Goal: Task Accomplishment & Management: Use online tool/utility

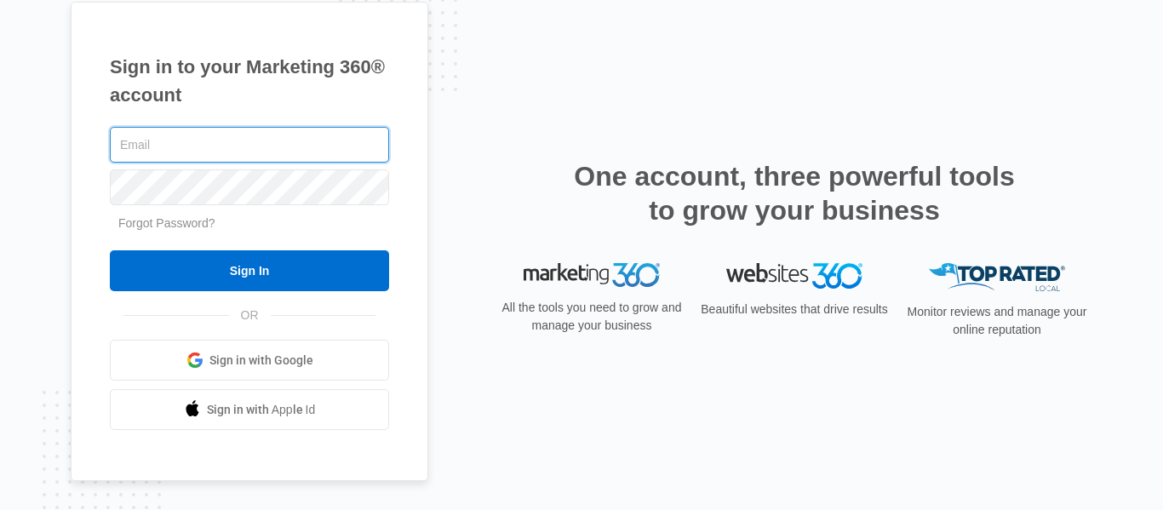
type input "[EMAIL_ADDRESS][DOMAIN_NAME]"
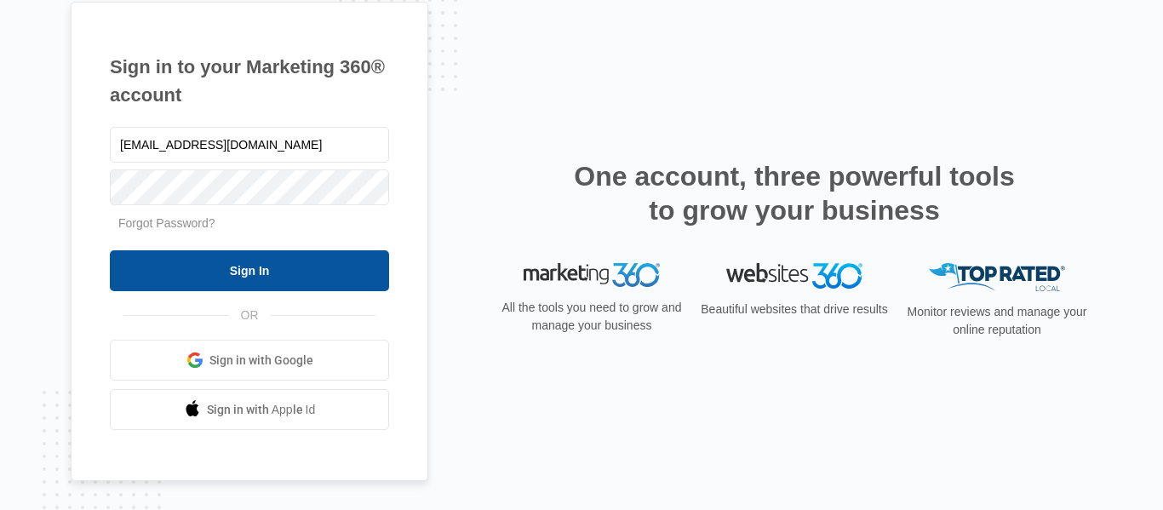
click at [244, 262] on input "Sign In" at bounding box center [249, 270] width 279 height 41
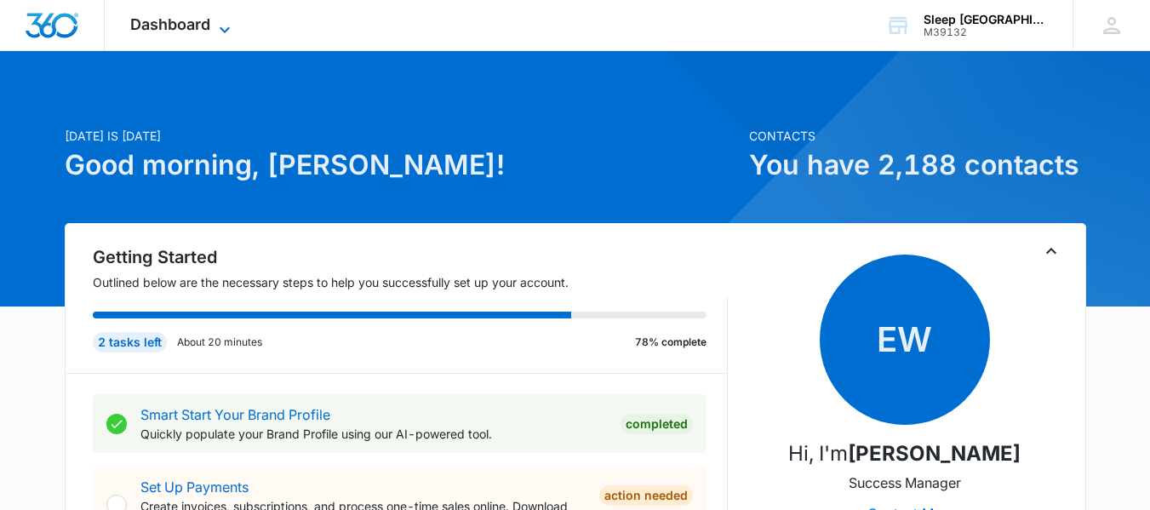
click at [182, 20] on span "Dashboard" at bounding box center [170, 24] width 80 height 18
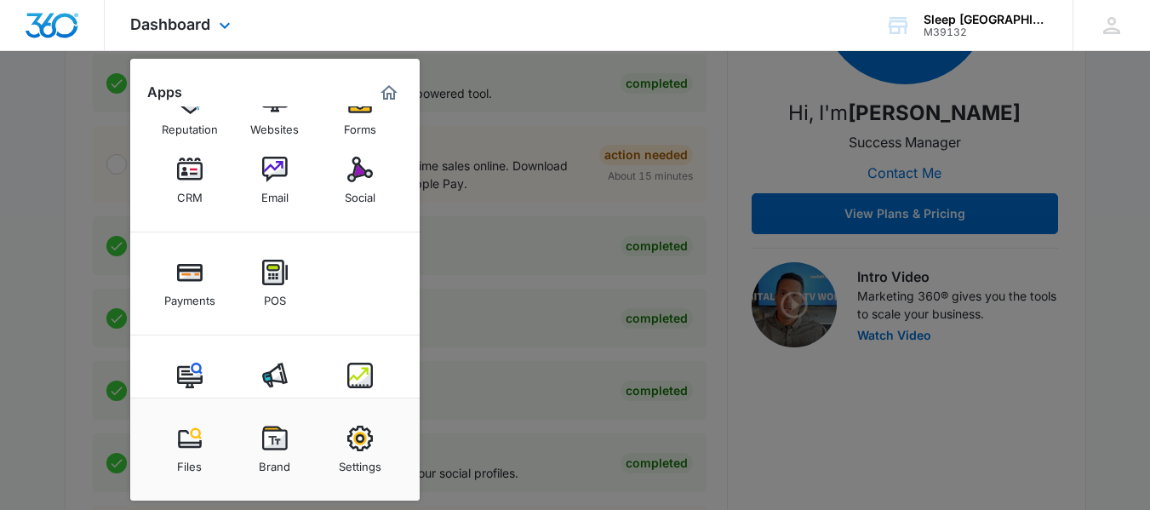
scroll to position [86, 0]
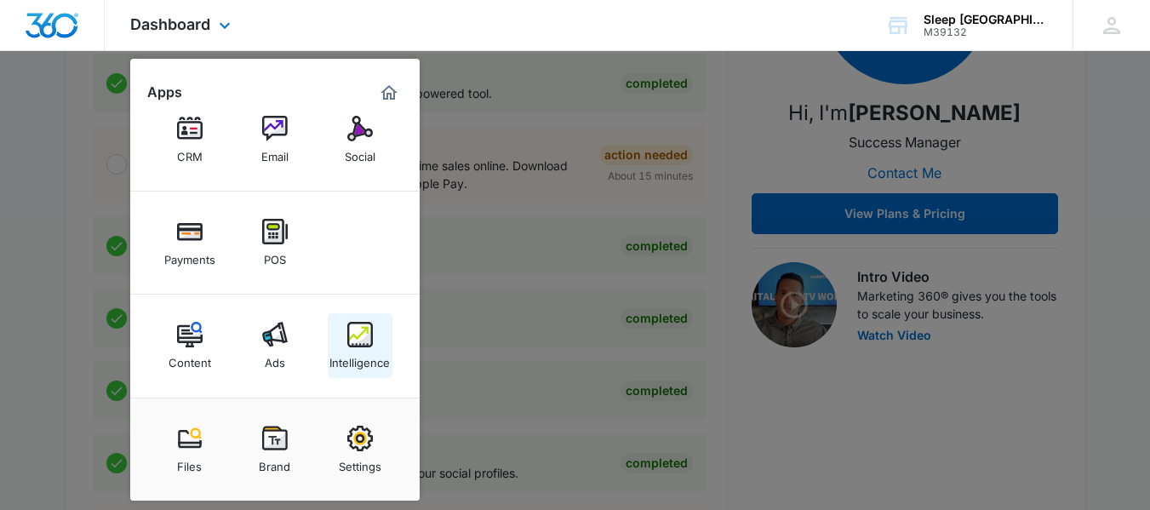
click at [354, 357] on div "Intelligence" at bounding box center [360, 358] width 60 height 22
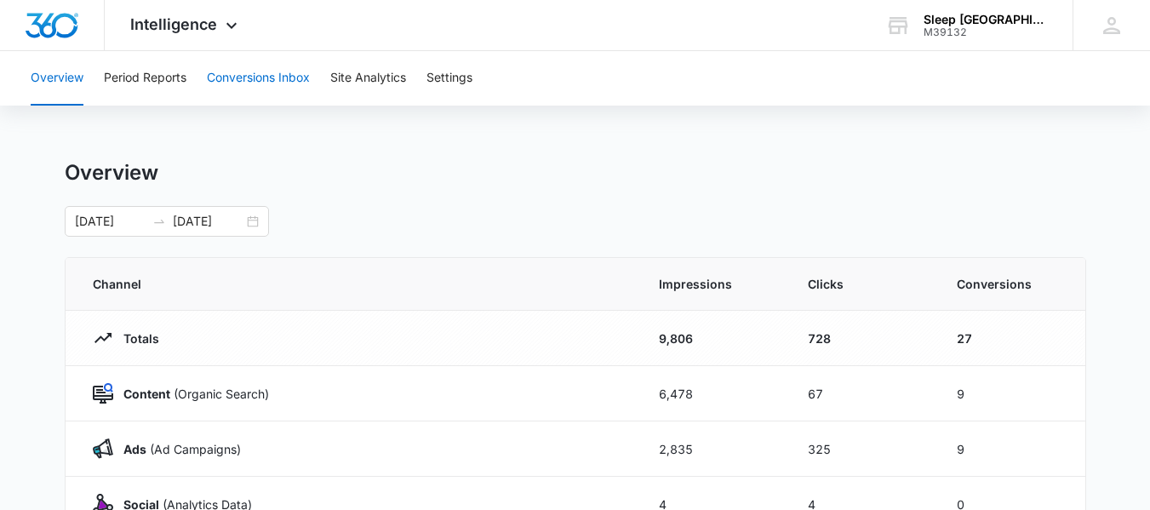
click at [260, 85] on button "Conversions Inbox" at bounding box center [258, 78] width 103 height 54
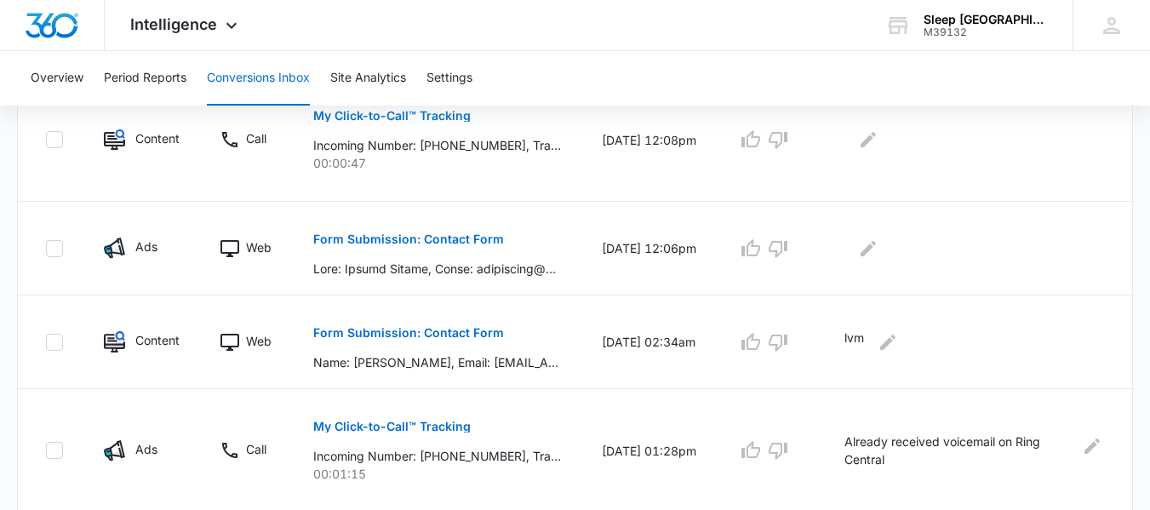
scroll to position [1165, 0]
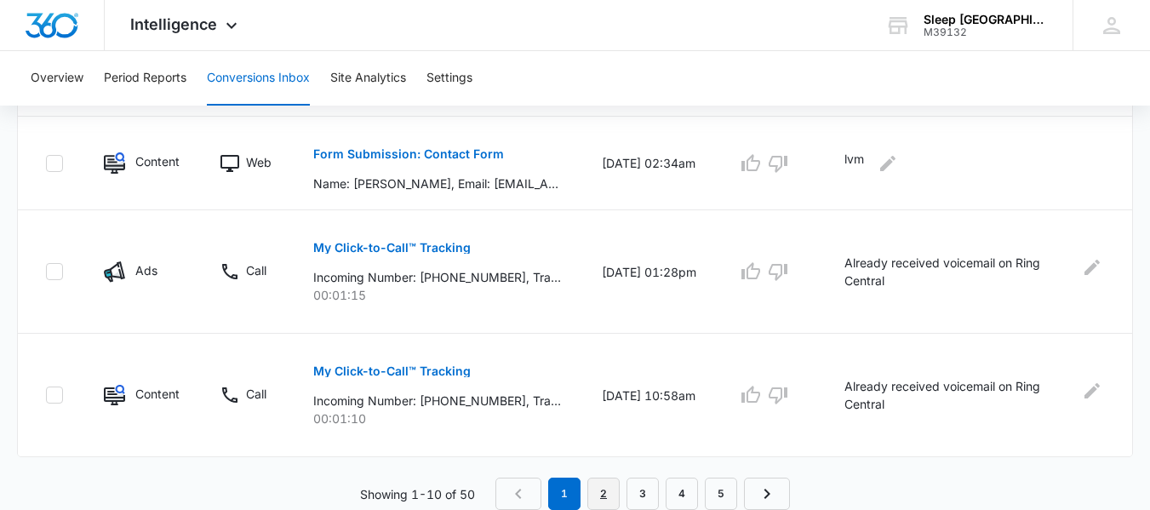
click at [601, 503] on link "2" at bounding box center [604, 494] width 32 height 32
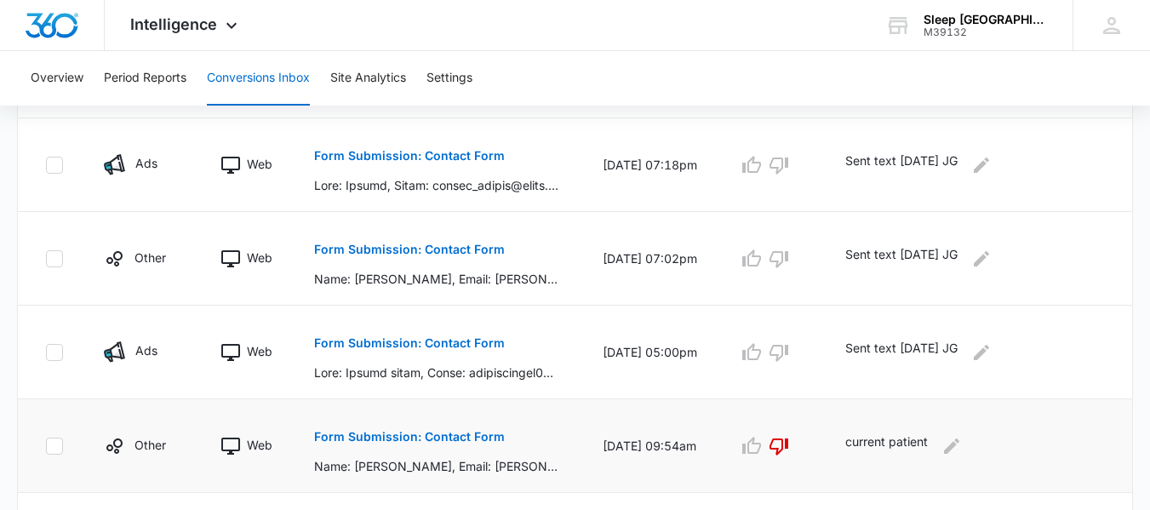
scroll to position [1105, 0]
